Goal: Task Accomplishment & Management: Use online tool/utility

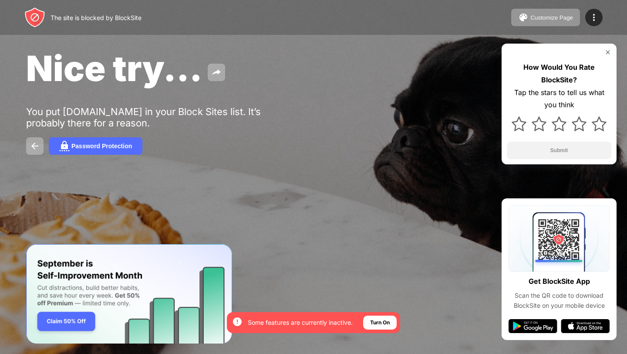
click at [610, 51] on img at bounding box center [607, 52] width 7 height 7
